Goal: Transaction & Acquisition: Purchase product/service

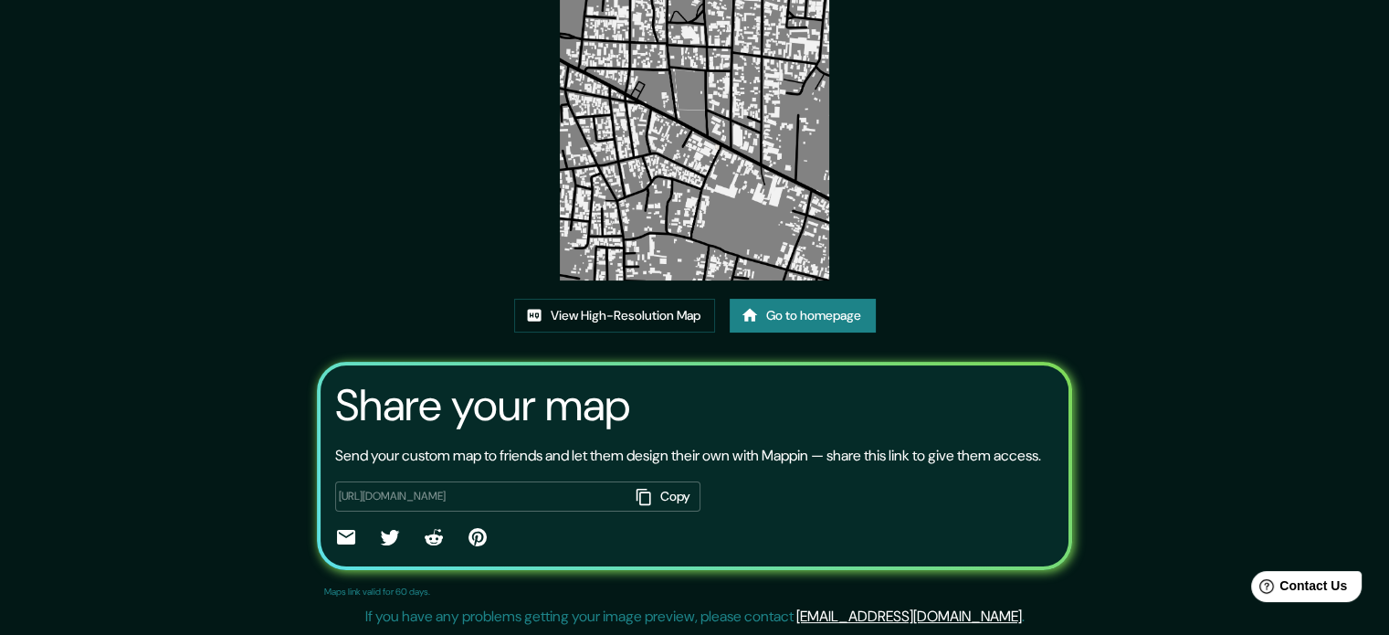
scroll to position [202, 0]
click at [794, 299] on link "Go to homepage" at bounding box center [803, 316] width 146 height 34
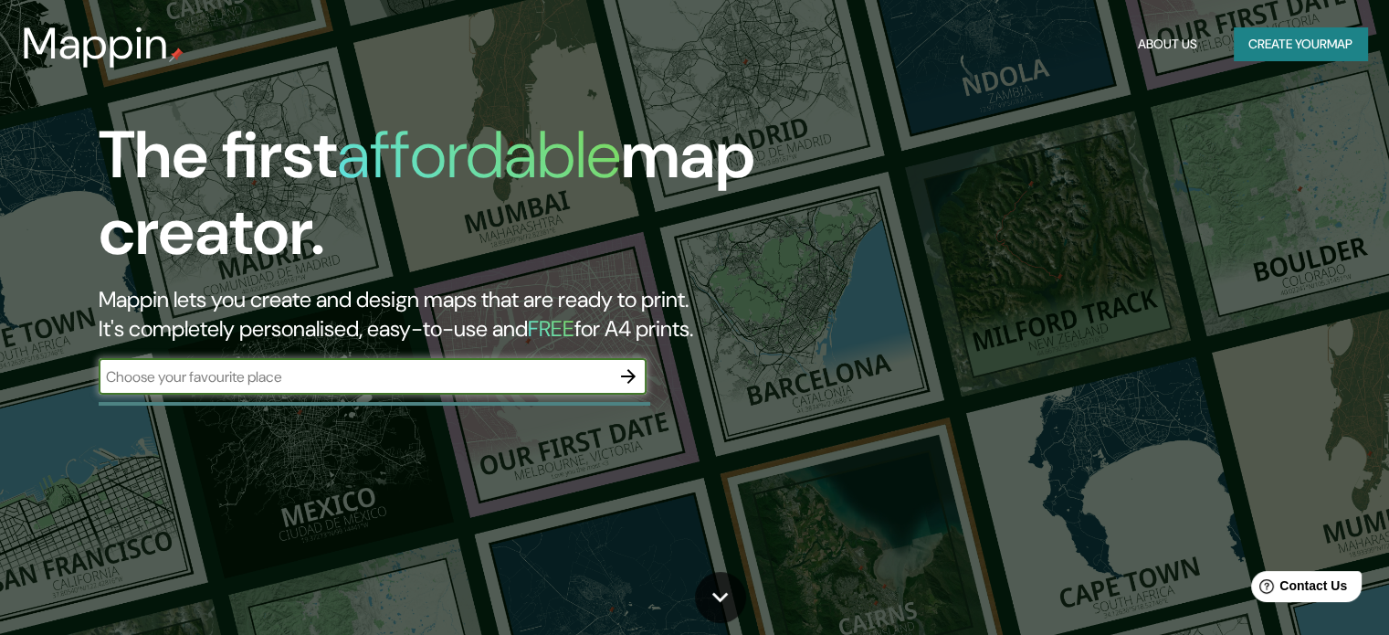
click at [492, 373] on input "text" at bounding box center [354, 376] width 511 height 21
type input "santa [PERSON_NAME] [GEOGRAPHIC_DATA]"
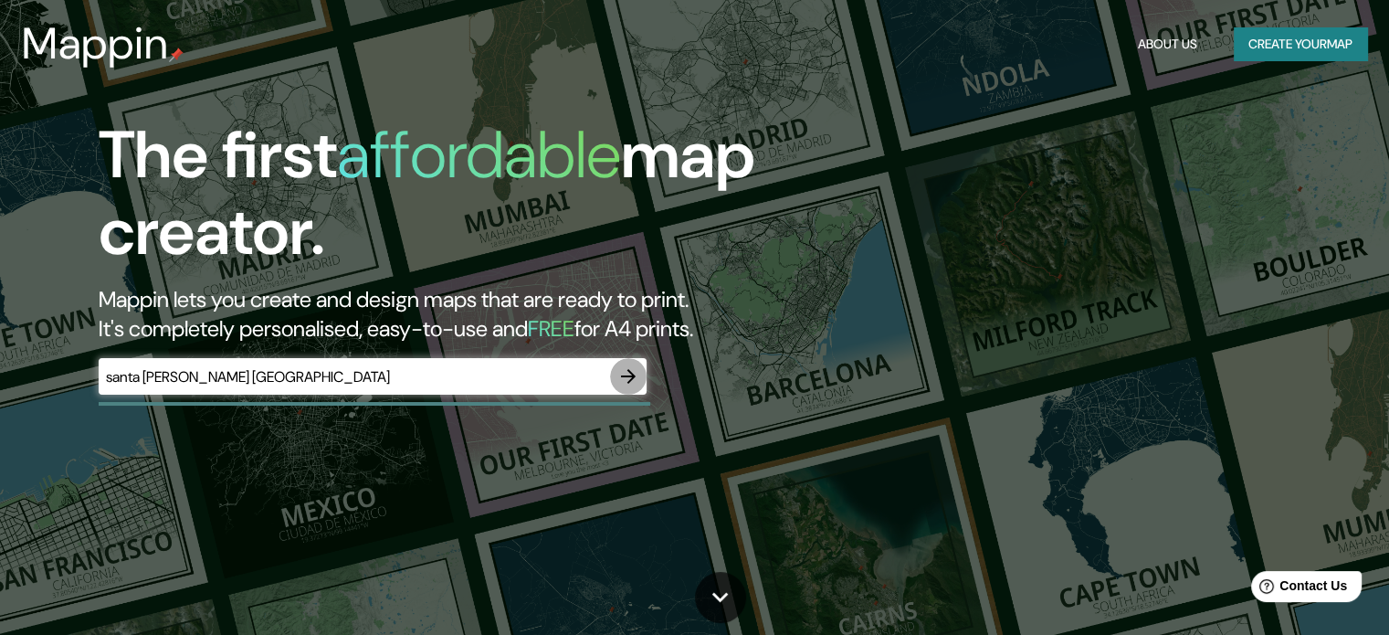
click at [633, 381] on icon "button" at bounding box center [628, 376] width 22 height 22
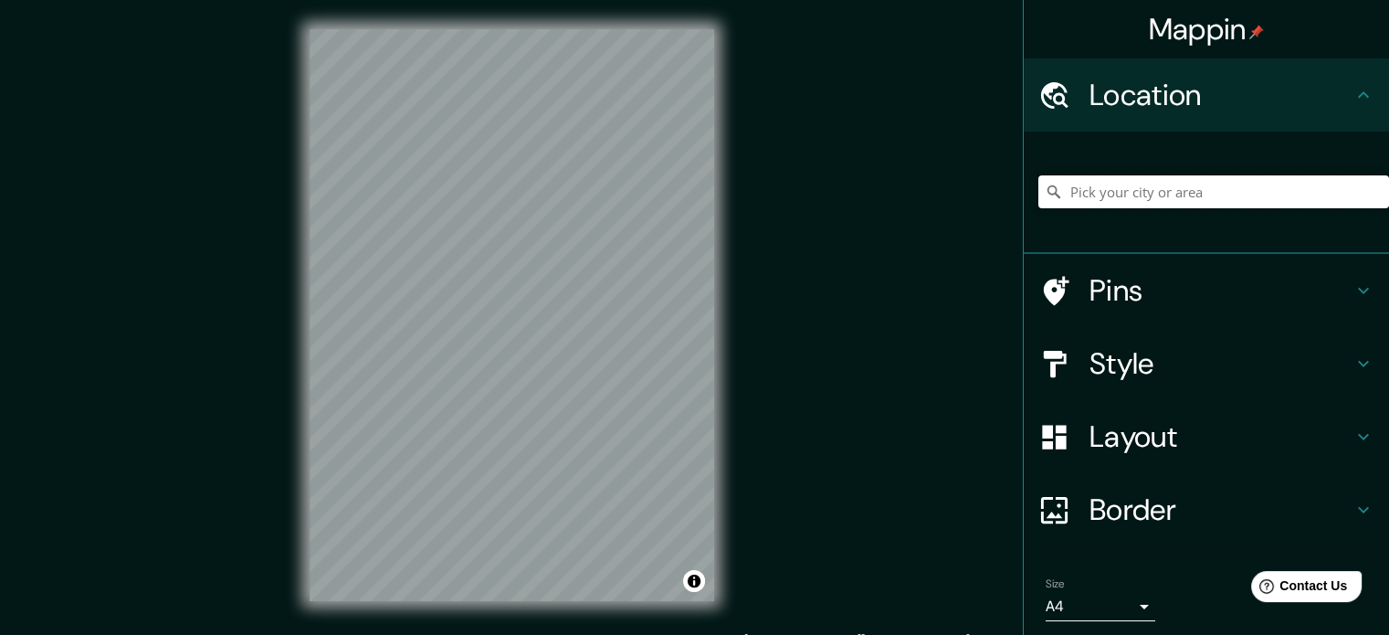
click at [1155, 187] on input "Pick your city or area" at bounding box center [1213, 191] width 351 height 33
click at [1084, 197] on input "[GEOGRAPHIC_DATA][PERSON_NAME], [GEOGRAPHIC_DATA], [GEOGRAPHIC_DATA]" at bounding box center [1213, 191] width 351 height 33
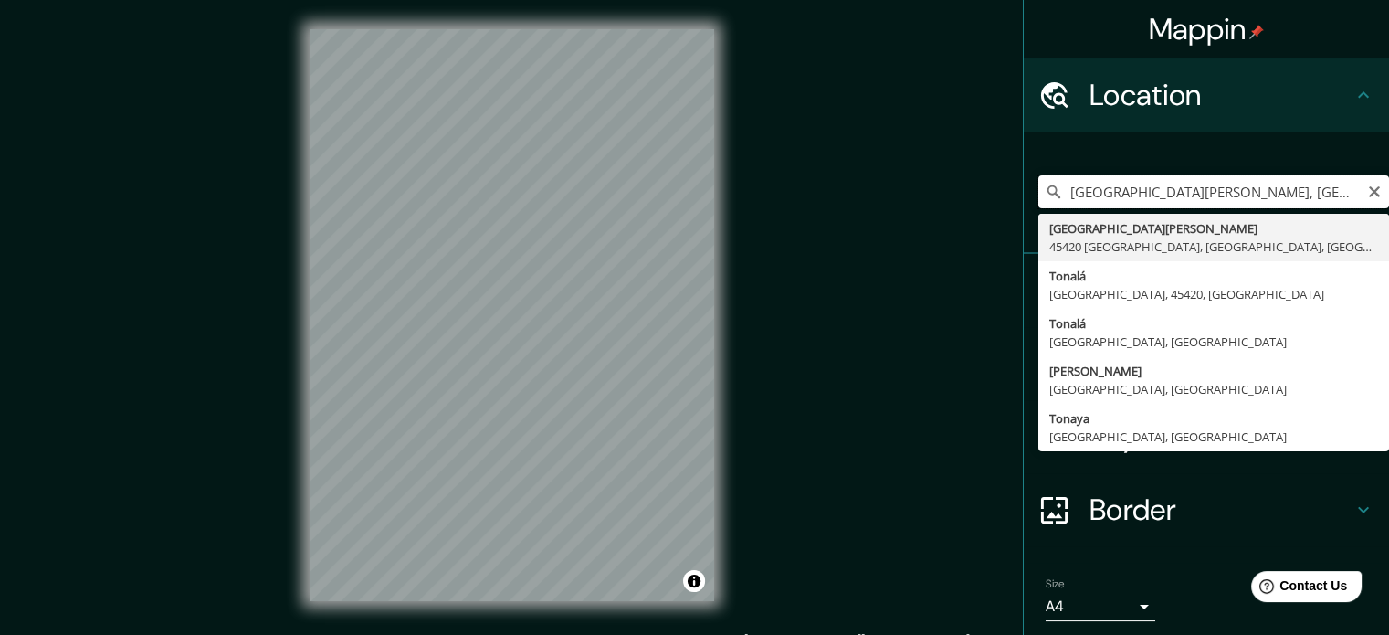
click at [1084, 199] on input "[GEOGRAPHIC_DATA][PERSON_NAME], [GEOGRAPHIC_DATA], [GEOGRAPHIC_DATA]" at bounding box center [1213, 191] width 351 height 33
click at [1317, 193] on input "Santa [PERSON_NAME], 45420 [GEOGRAPHIC_DATA], [GEOGRAPHIC_DATA], [GEOGRAPHIC_DA…" at bounding box center [1213, 191] width 351 height 33
type input "[GEOGRAPHIC_DATA][PERSON_NAME], [GEOGRAPHIC_DATA], [GEOGRAPHIC_DATA]"
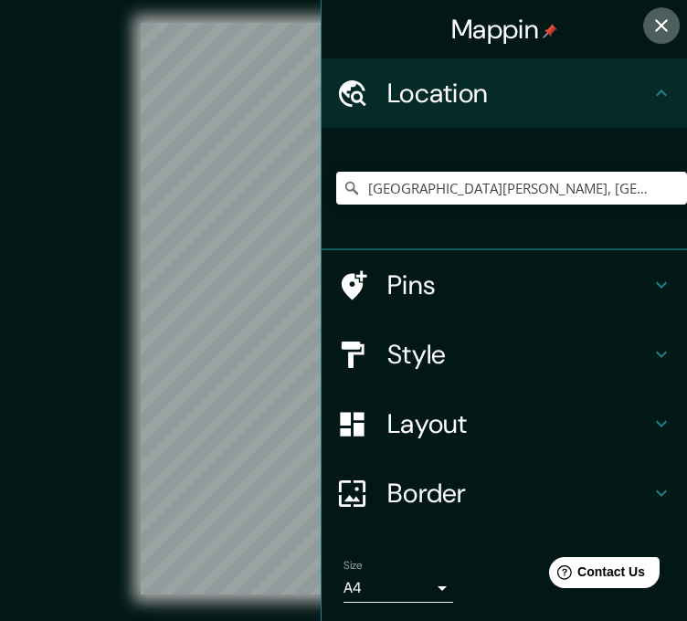
click at [655, 30] on icon "button" at bounding box center [661, 25] width 13 height 13
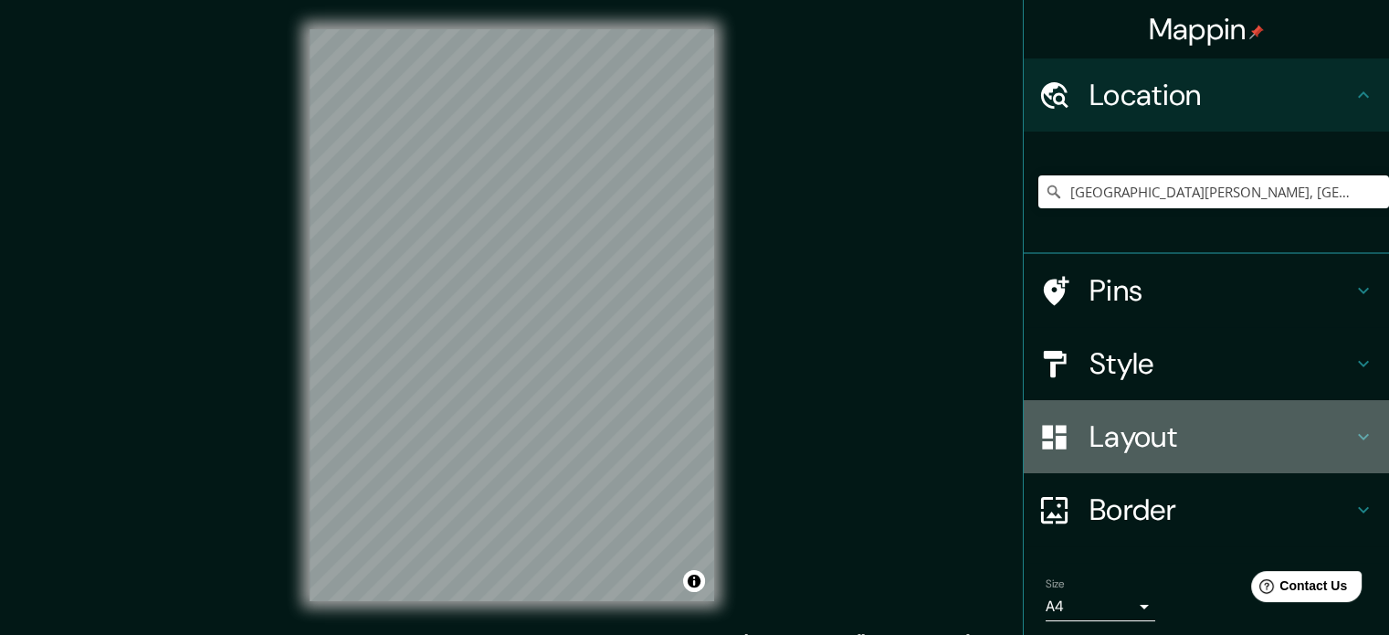
click at [1165, 445] on h4 "Layout" at bounding box center [1221, 436] width 263 height 37
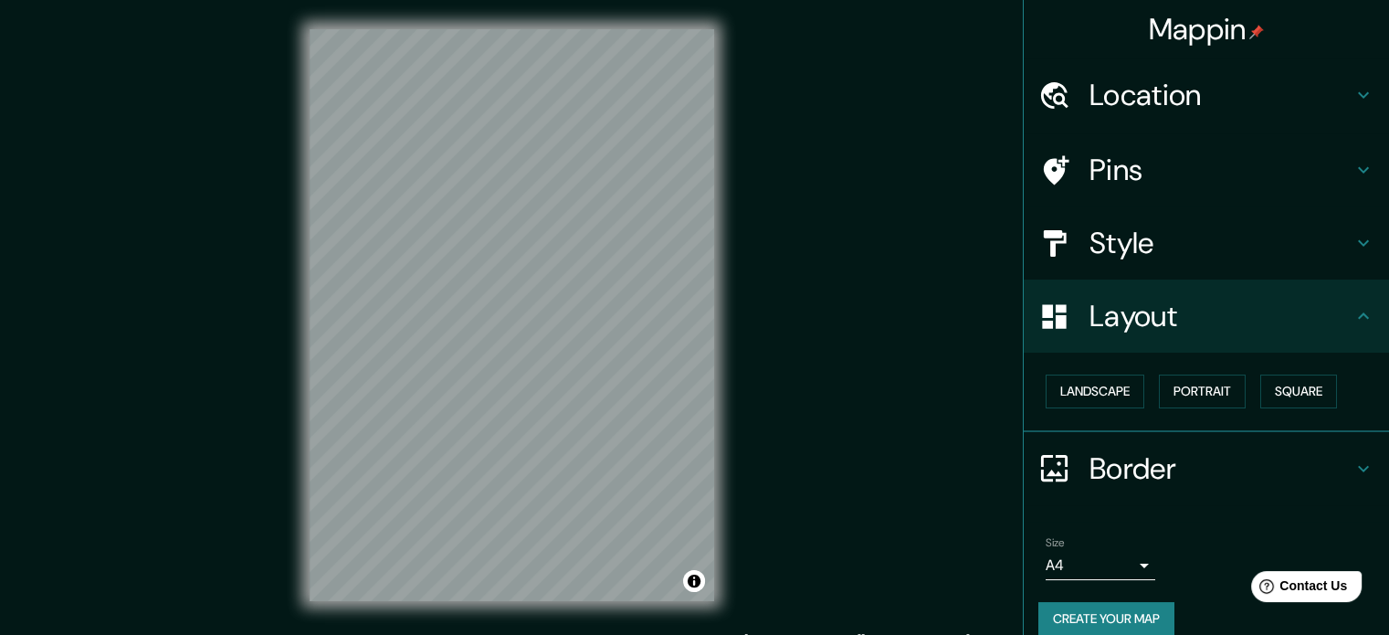
click at [1137, 324] on h4 "Layout" at bounding box center [1221, 316] width 263 height 37
click at [1147, 255] on h4 "Style" at bounding box center [1221, 243] width 263 height 37
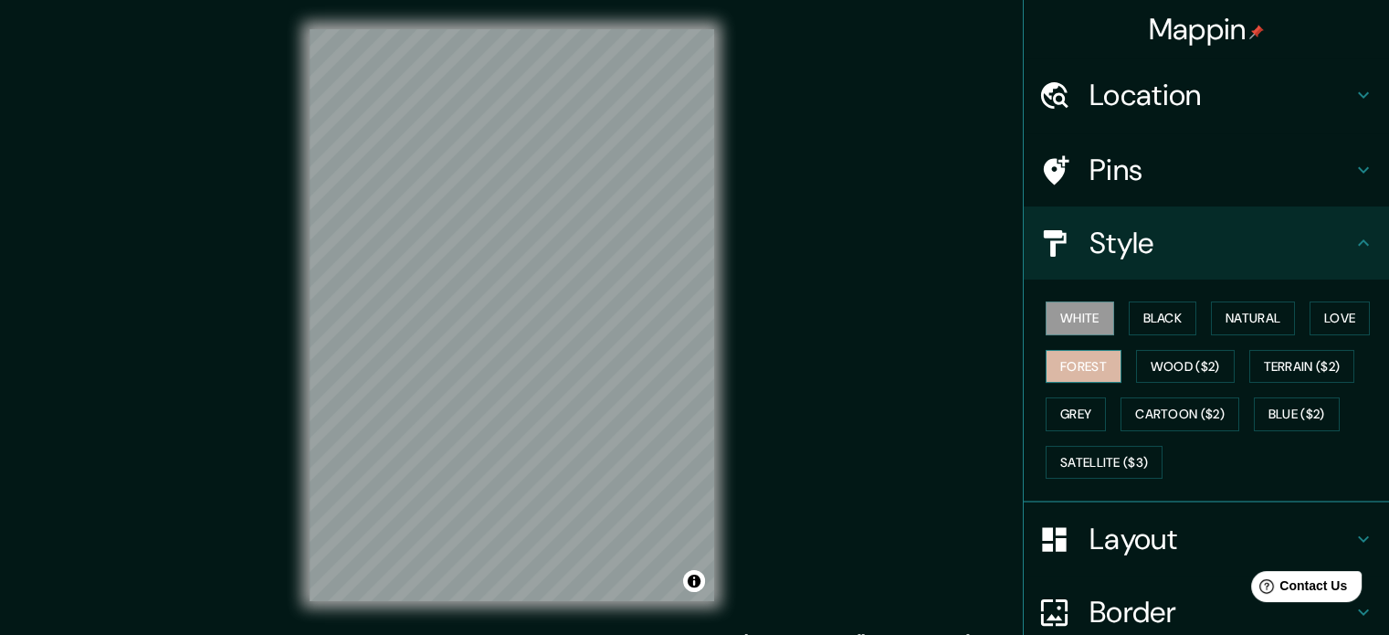
click at [1068, 363] on button "Forest" at bounding box center [1084, 367] width 76 height 34
click at [1068, 405] on button "Grey" at bounding box center [1076, 414] width 60 height 34
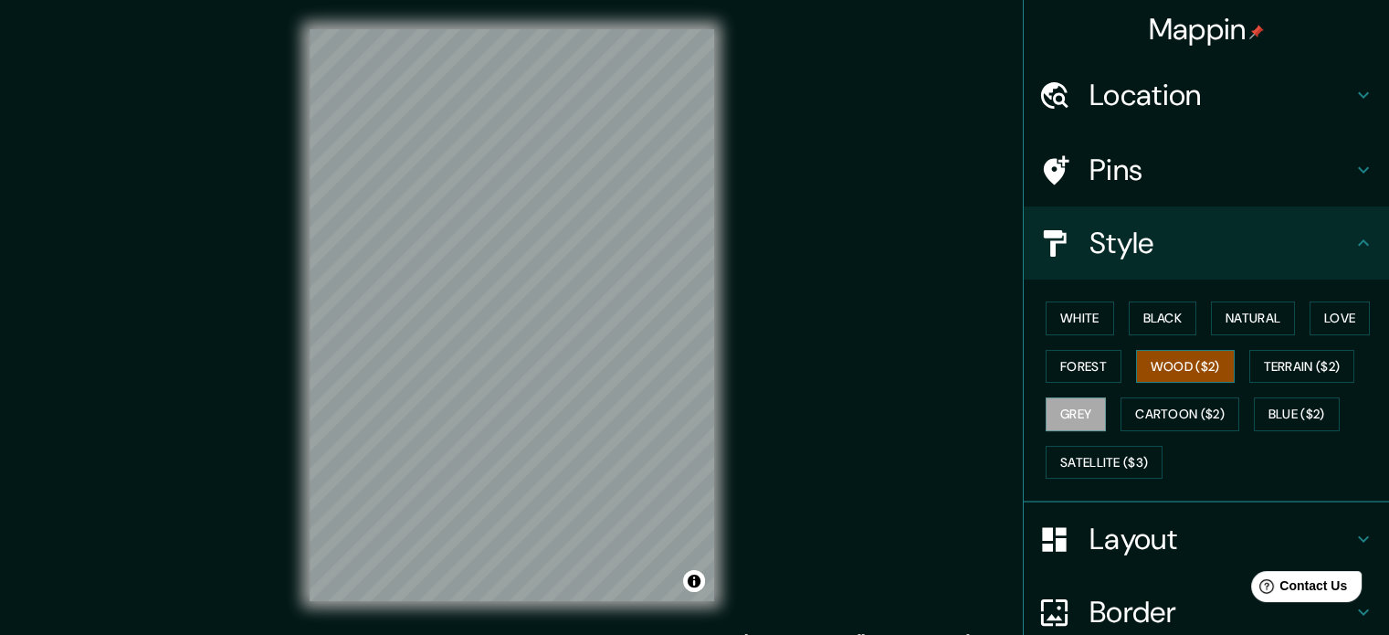
click at [1136, 363] on button "Wood ($2)" at bounding box center [1185, 367] width 99 height 34
click at [1141, 318] on button "Black" at bounding box center [1163, 318] width 68 height 34
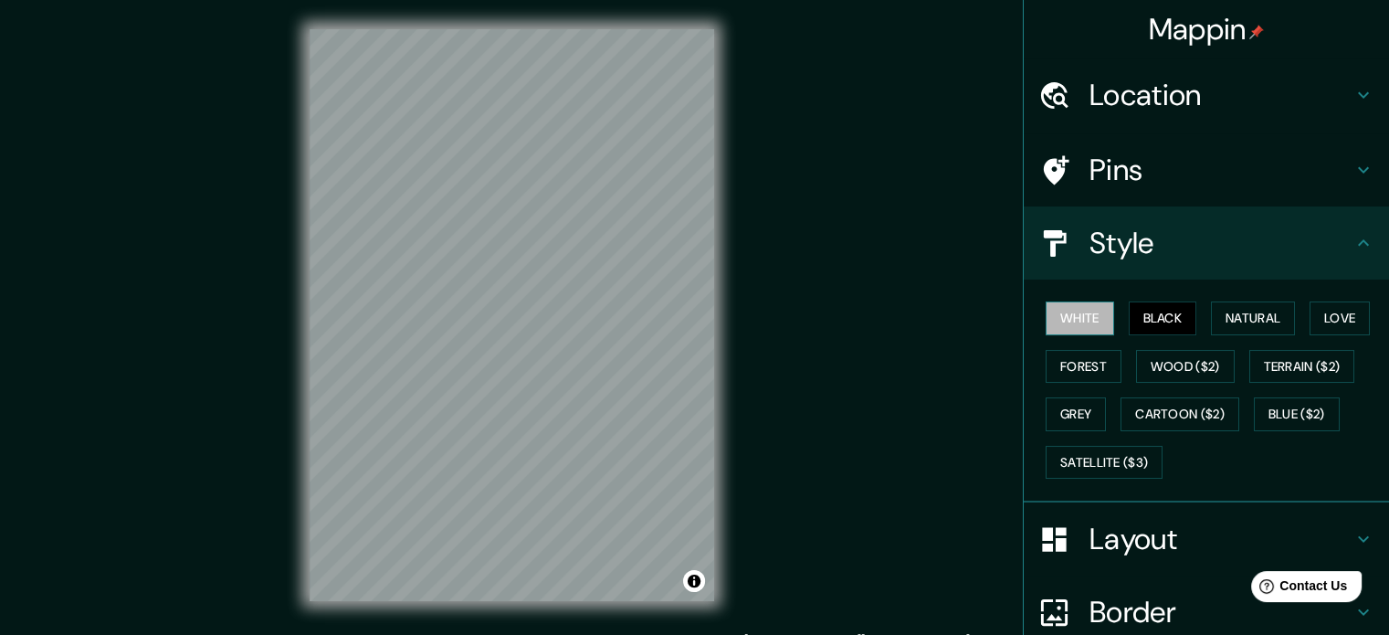
click at [1085, 328] on button "White" at bounding box center [1080, 318] width 68 height 34
click at [1165, 318] on button "Black" at bounding box center [1163, 318] width 68 height 34
click at [1231, 324] on button "Natural" at bounding box center [1253, 318] width 84 height 34
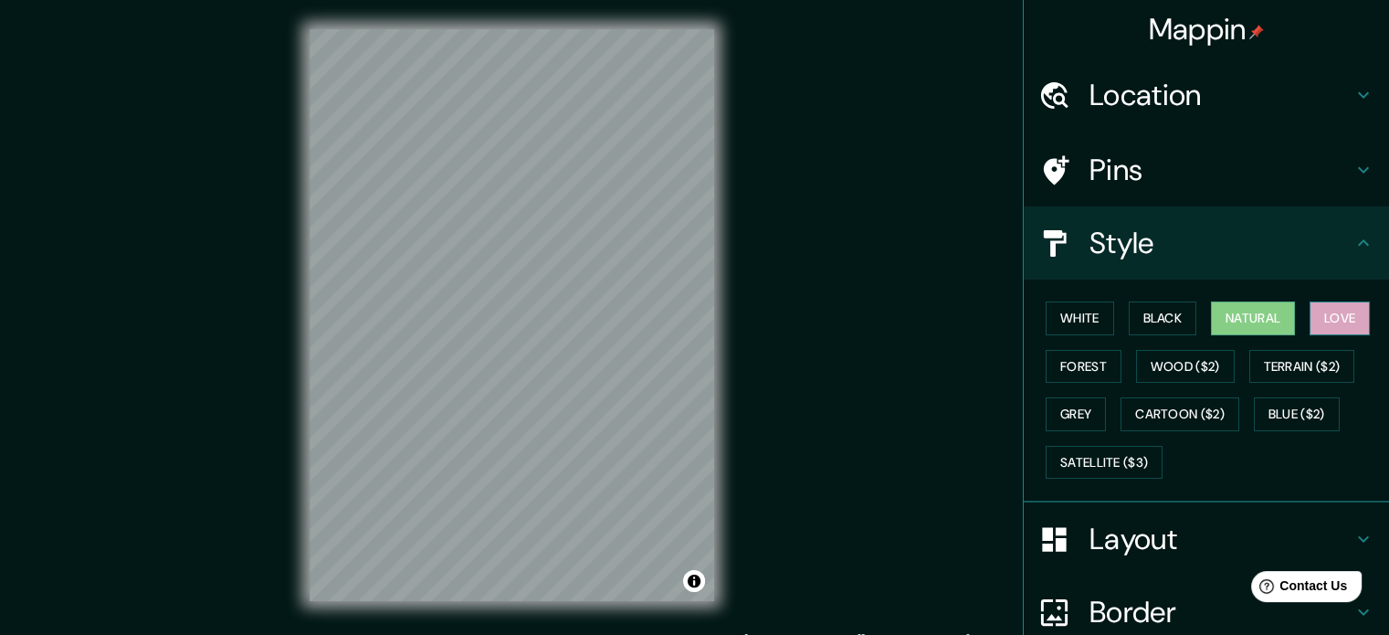
click at [1327, 321] on button "Love" at bounding box center [1340, 318] width 60 height 34
click at [1244, 313] on button "Natural" at bounding box center [1253, 318] width 84 height 34
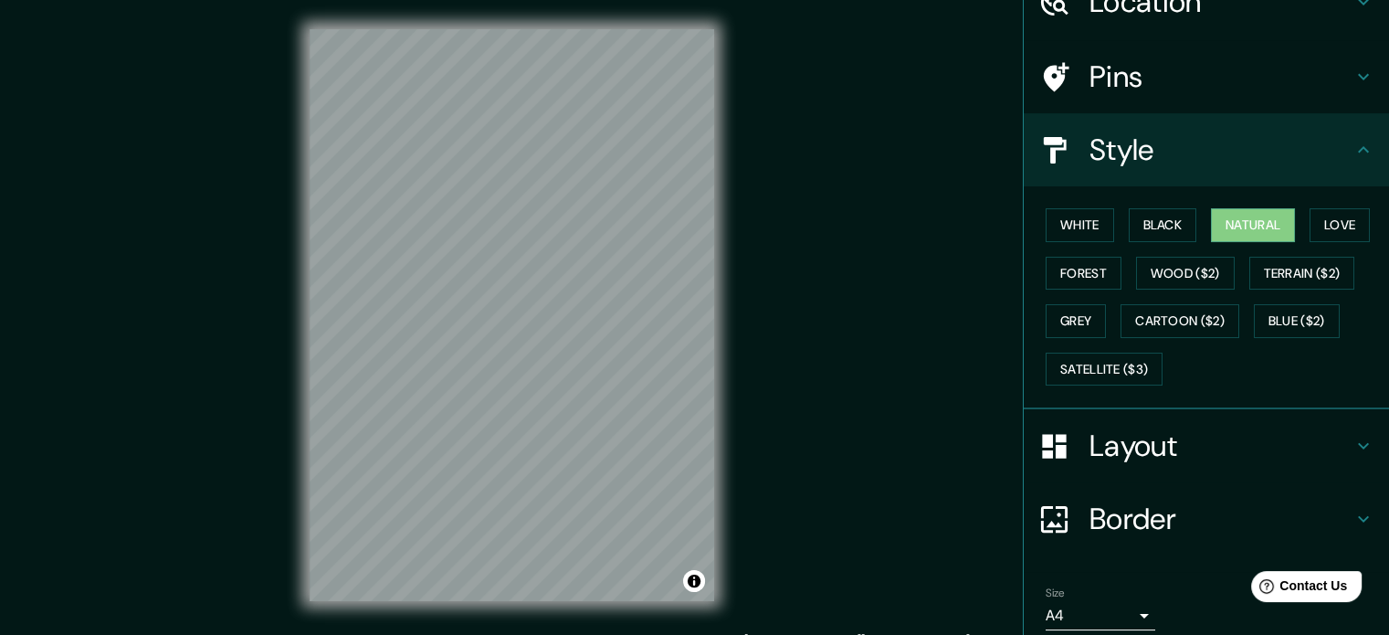
scroll to position [163, 0]
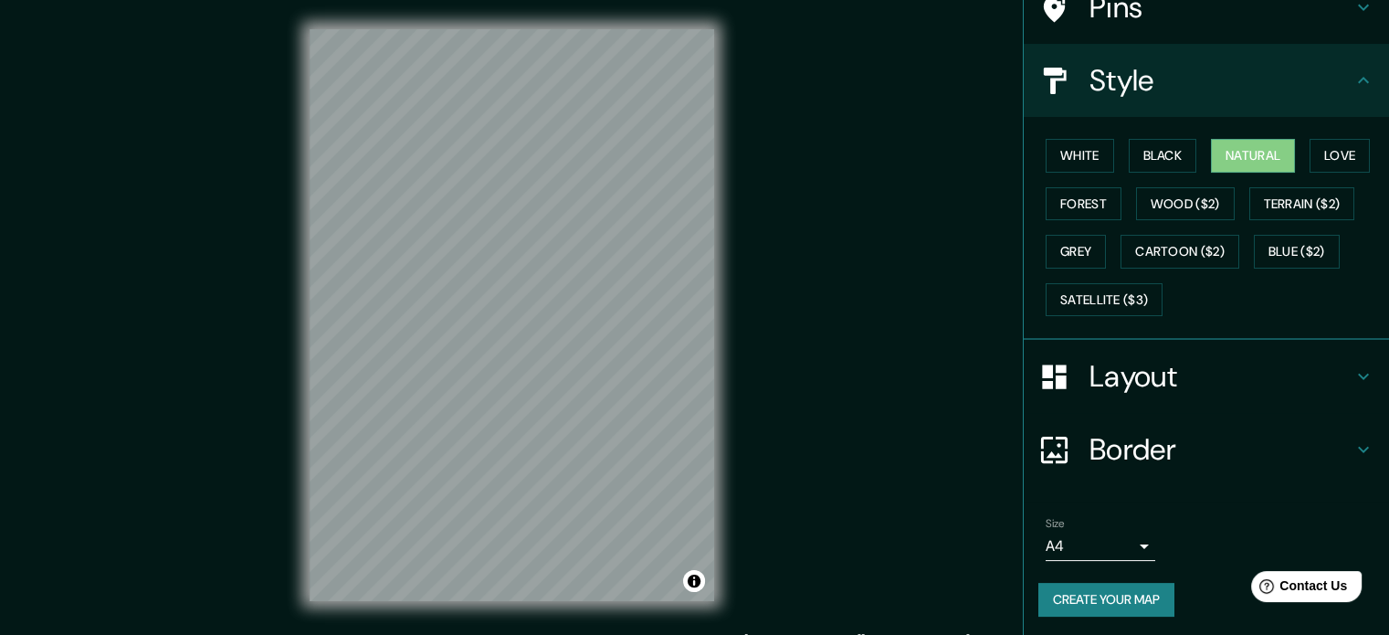
click at [1118, 595] on button "Create your map" at bounding box center [1106, 600] width 136 height 34
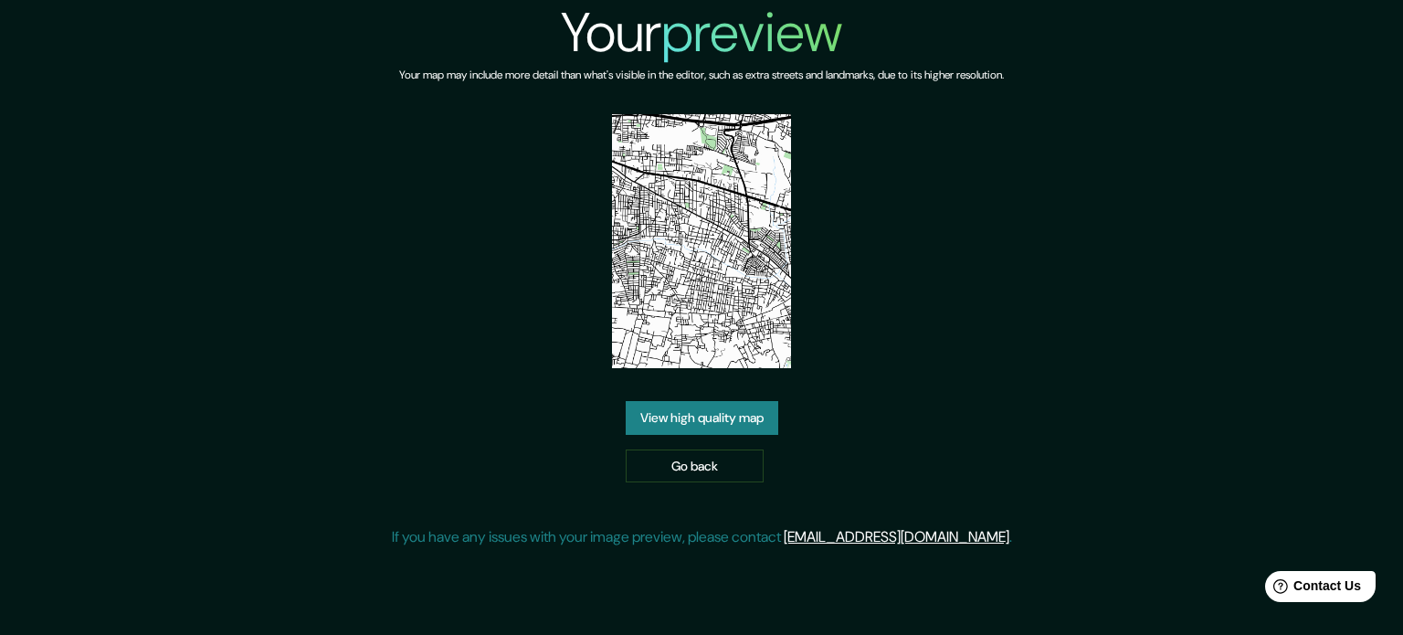
click at [724, 401] on link "View high quality map" at bounding box center [702, 418] width 153 height 34
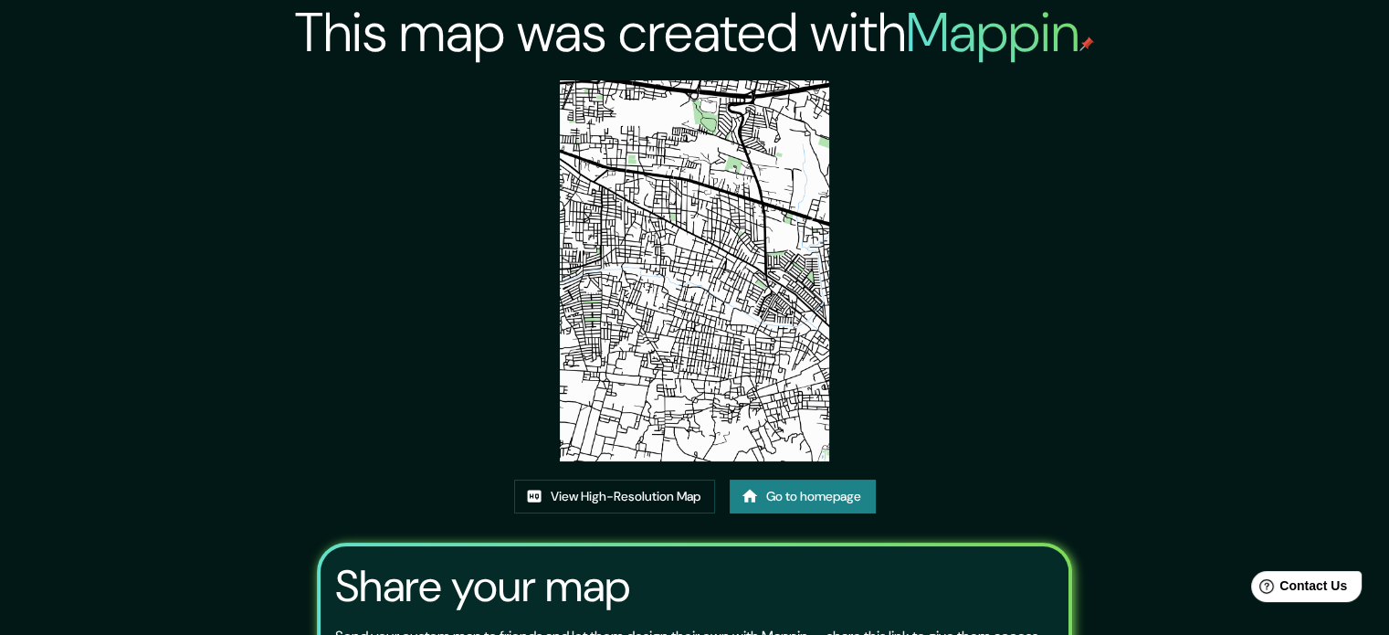
scroll to position [202, 0]
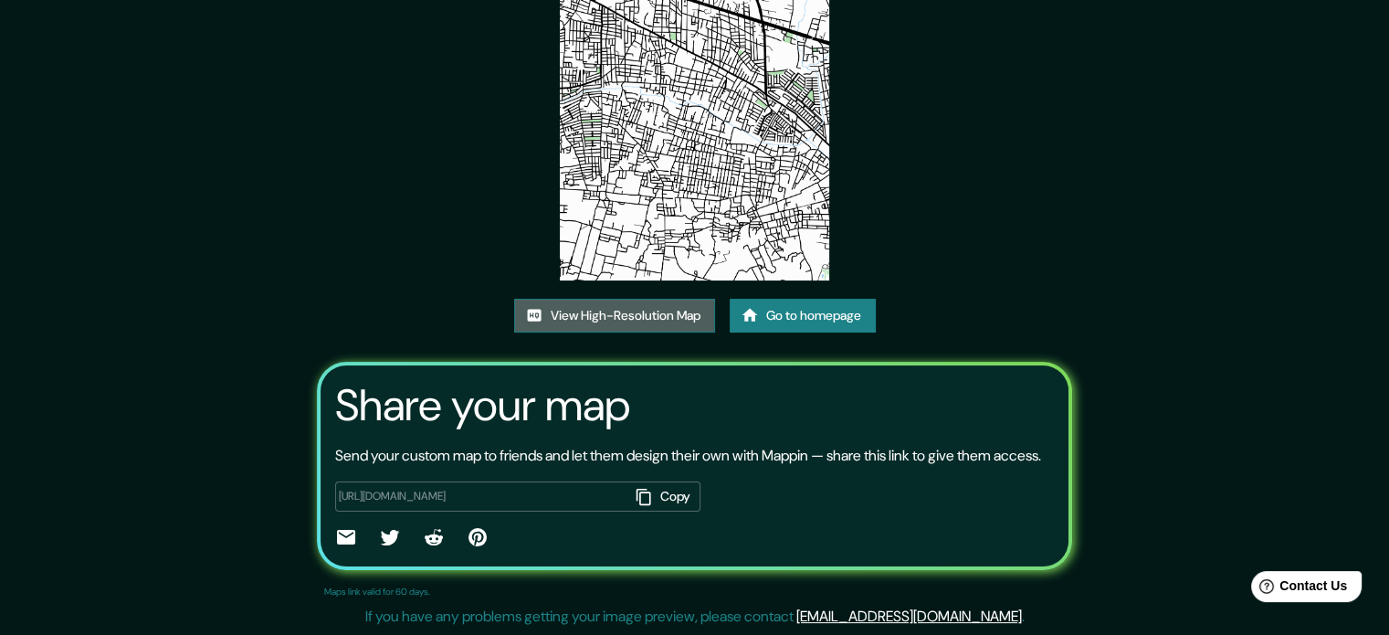
click at [636, 299] on link "View High-Resolution Map" at bounding box center [614, 316] width 201 height 34
